Goal: Information Seeking & Learning: Understand process/instructions

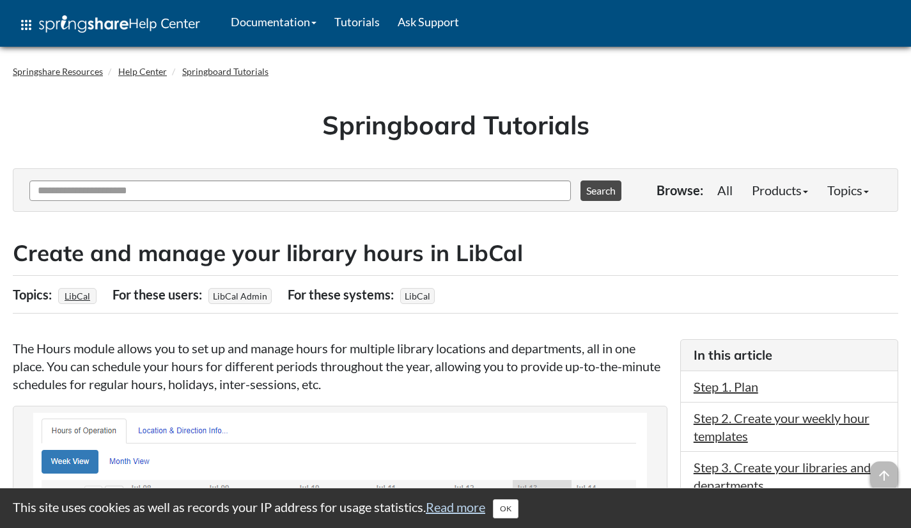
click at [166, 253] on h2 "Create and manage your library hours in LibCal" at bounding box center [456, 252] width 886 height 31
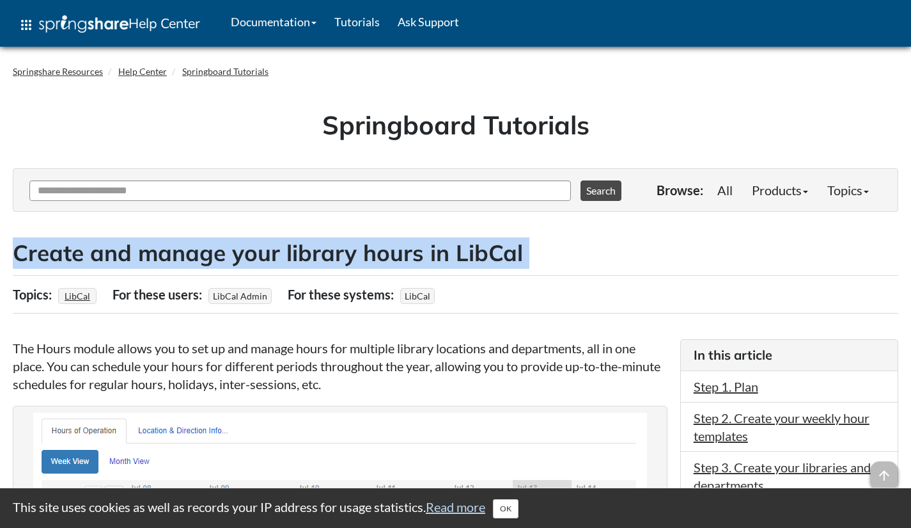
click at [166, 253] on h2 "Create and manage your library hours in LibCal" at bounding box center [456, 252] width 886 height 31
copy div "Create and manage your library hours in LibCal"
click at [563, 239] on h2 "Create and manage your library hours in LibCal" at bounding box center [456, 252] width 886 height 31
